Goal: Transaction & Acquisition: Purchase product/service

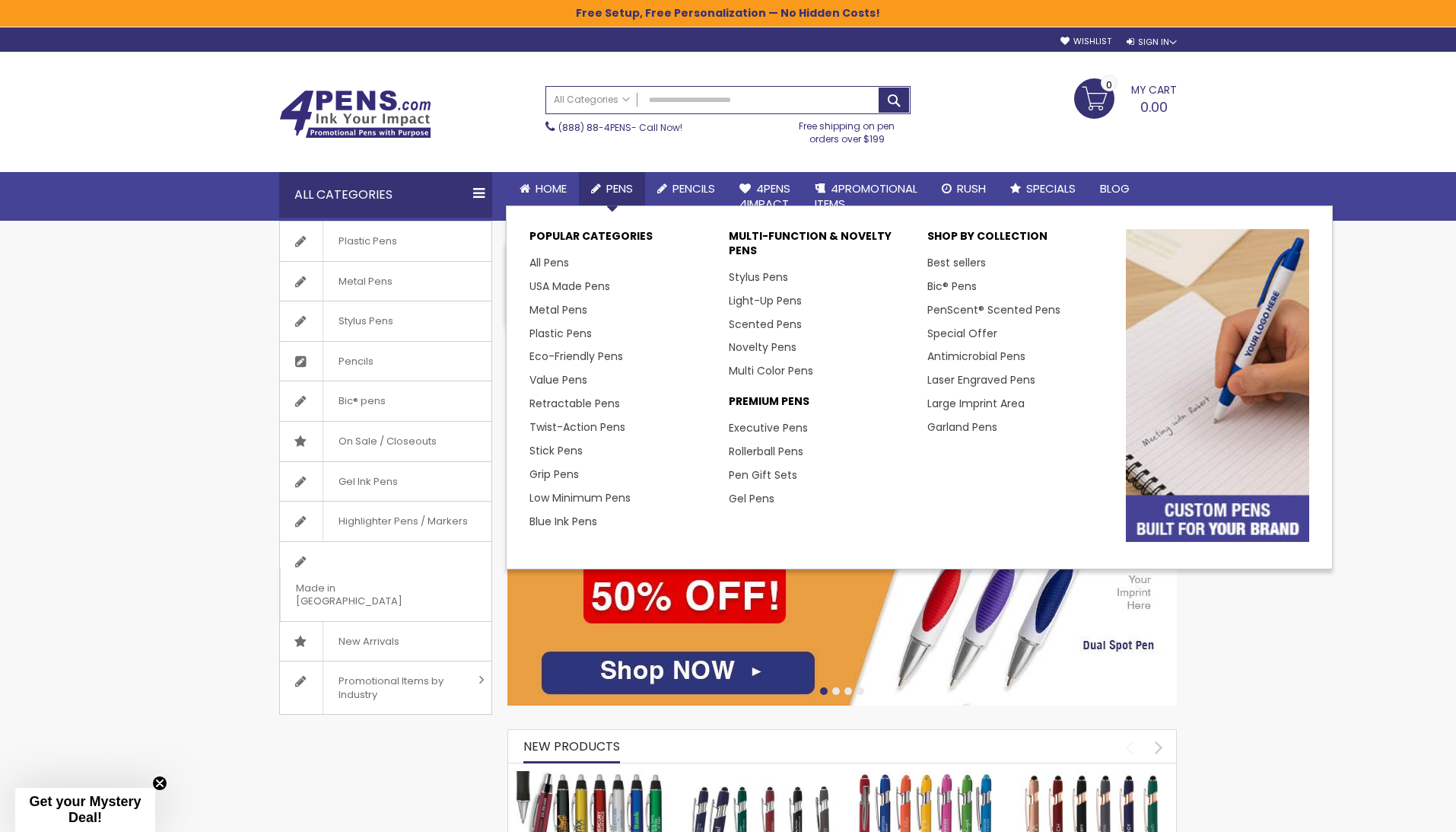
click at [618, 188] on span "Pens" at bounding box center [620, 189] width 27 height 16
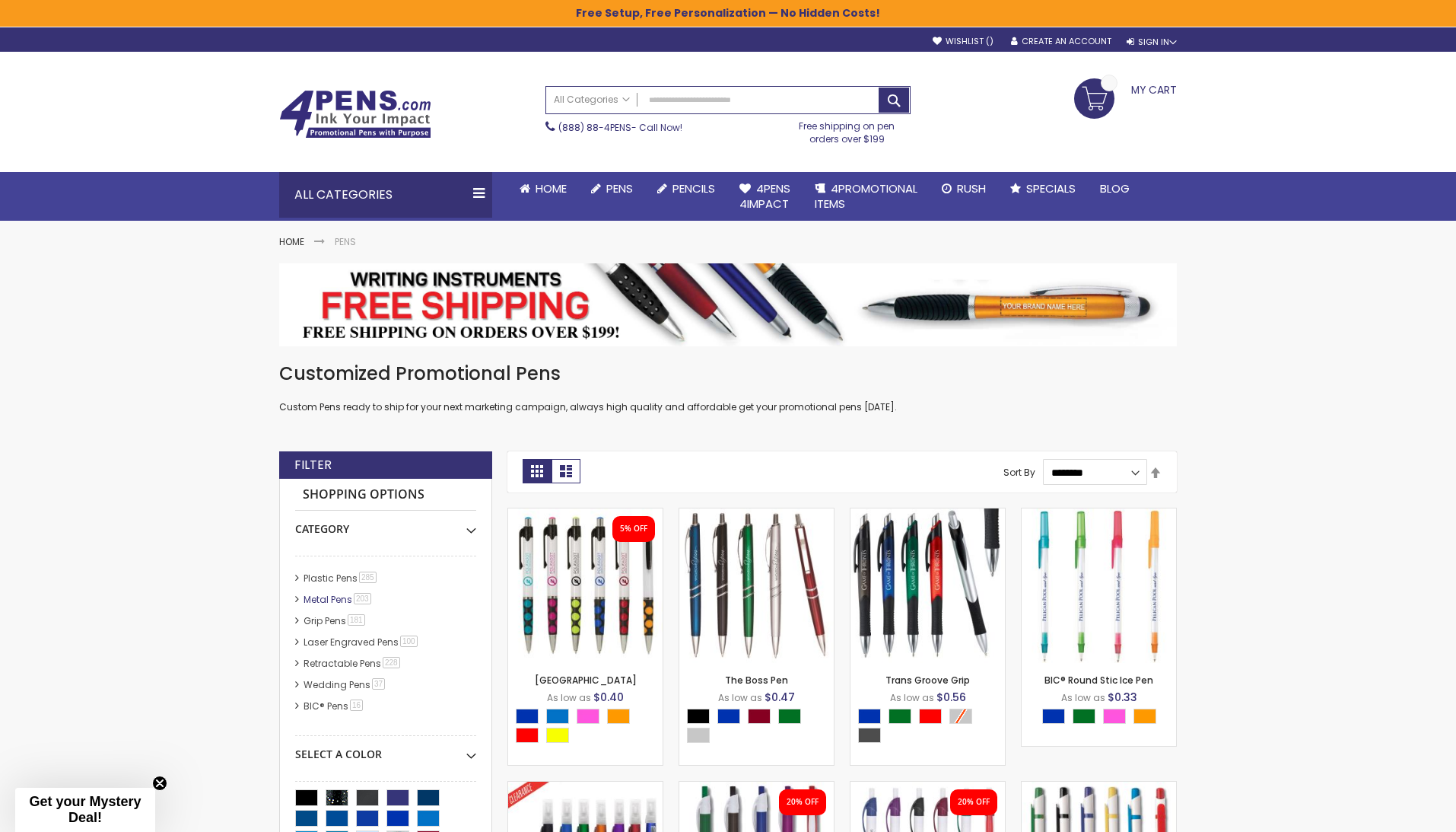
click at [326, 598] on link "Metal Pens 203 item" at bounding box center [338, 599] width 76 height 13
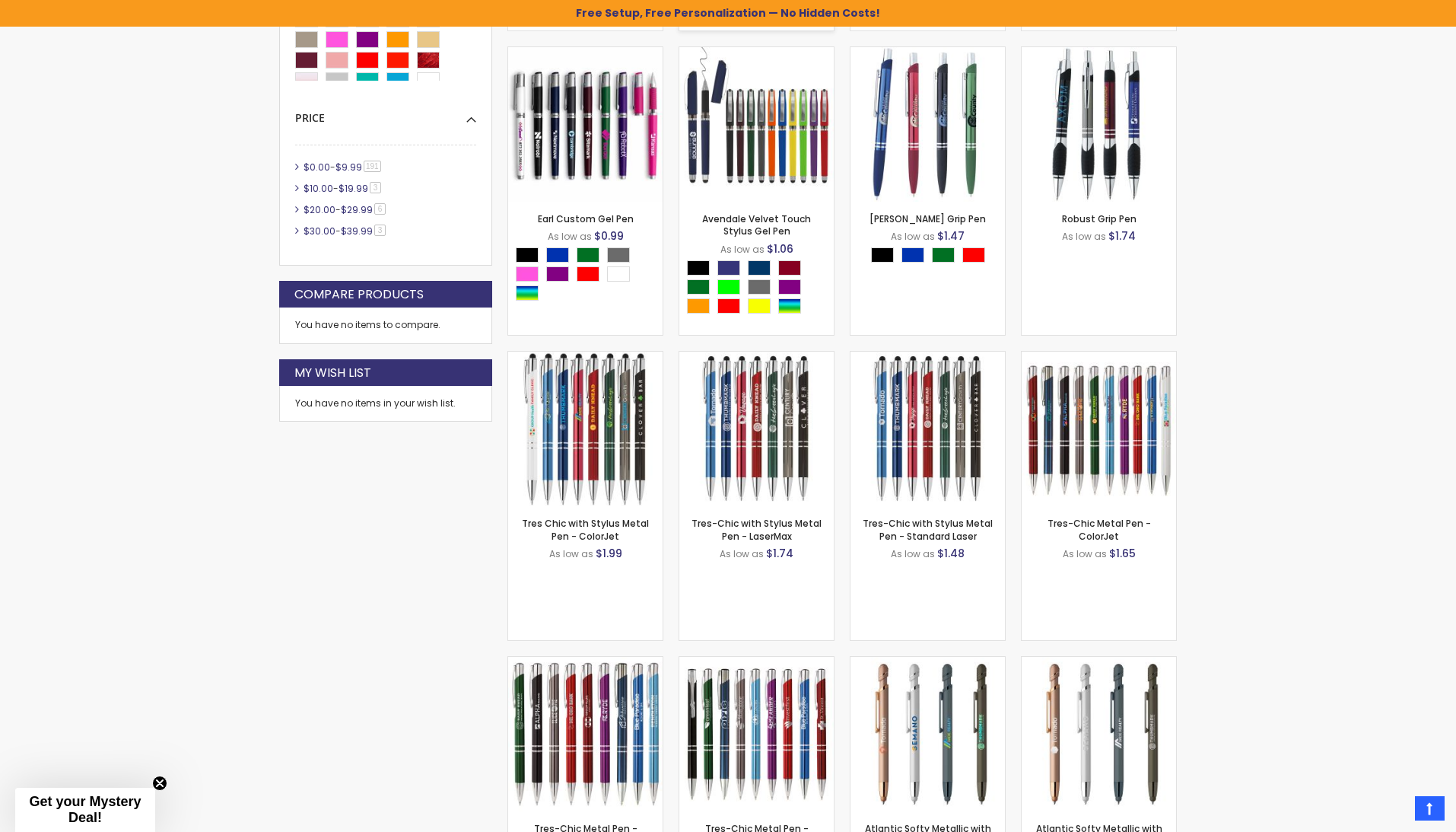
scroll to position [774, 0]
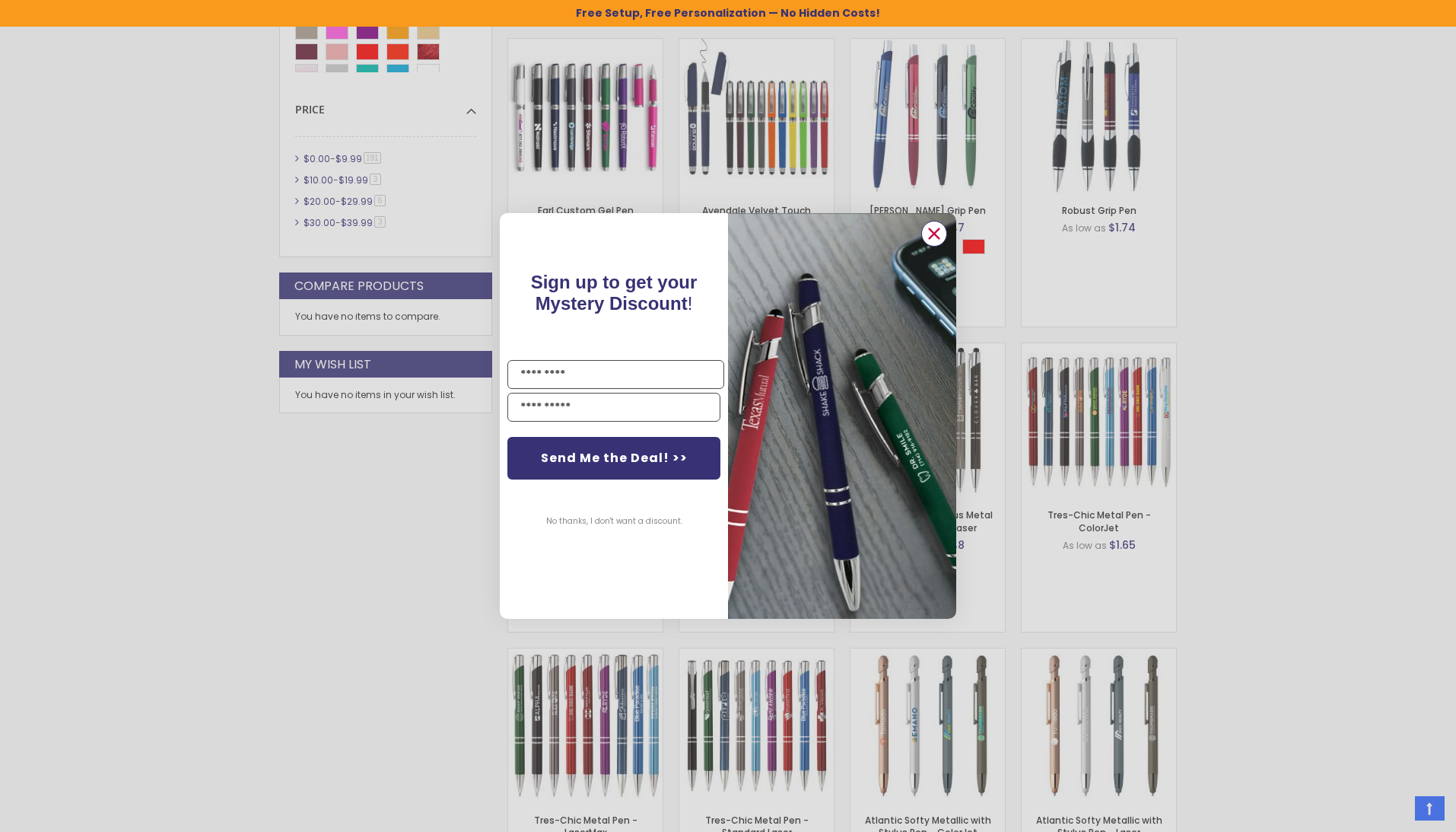
click at [937, 232] on icon "Close dialog" at bounding box center [934, 233] width 24 height 24
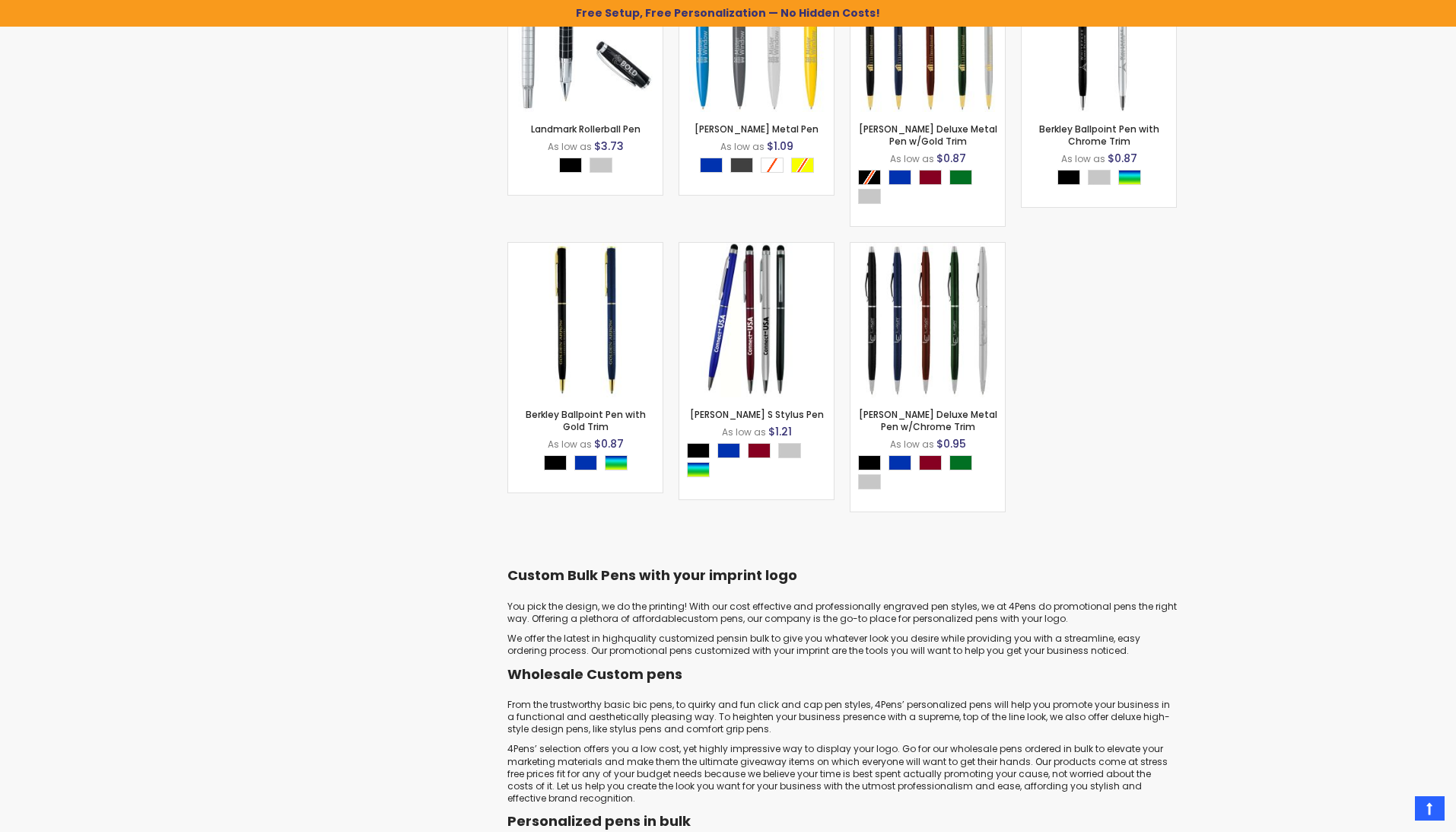
scroll to position [14824, 0]
